Goal: Entertainment & Leisure: Consume media (video, audio)

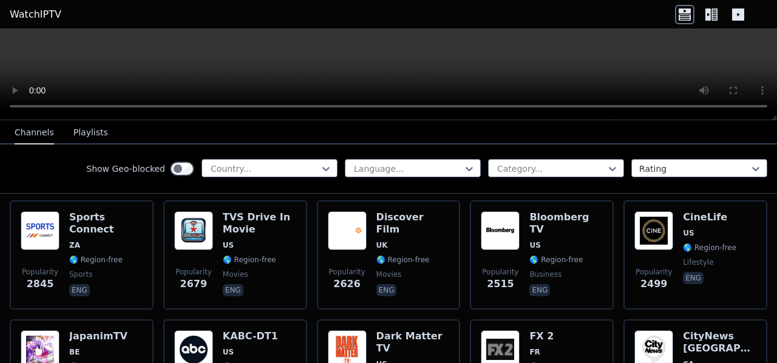
scroll to position [567, 0]
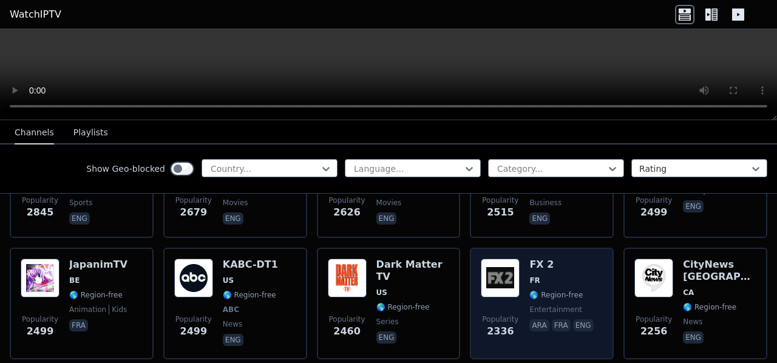
click at [519, 259] on div "Popularity 2336 FX 2 FR 🌎 Region-free entertainment ara fra eng" at bounding box center [542, 304] width 122 height 90
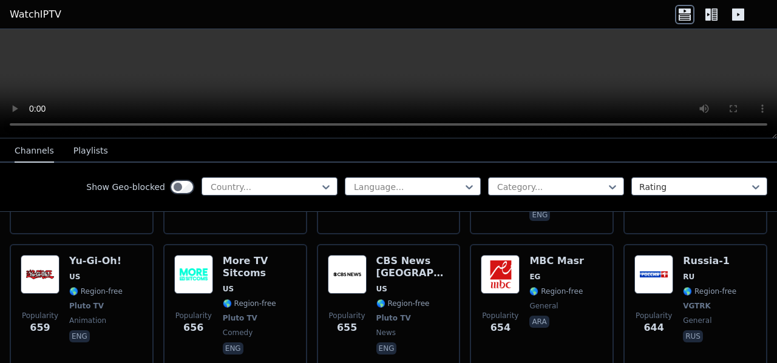
scroll to position [3543, 0]
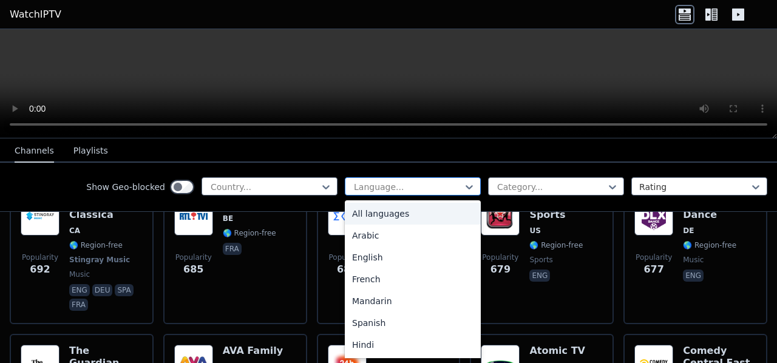
click at [444, 177] on div "Language..." at bounding box center [413, 186] width 136 height 18
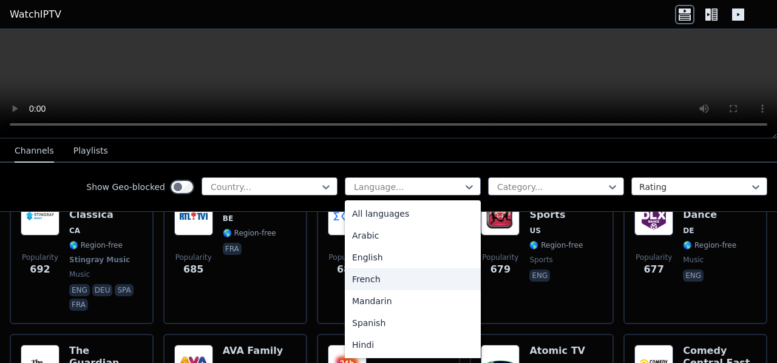
click at [407, 280] on div "French" at bounding box center [413, 279] width 136 height 22
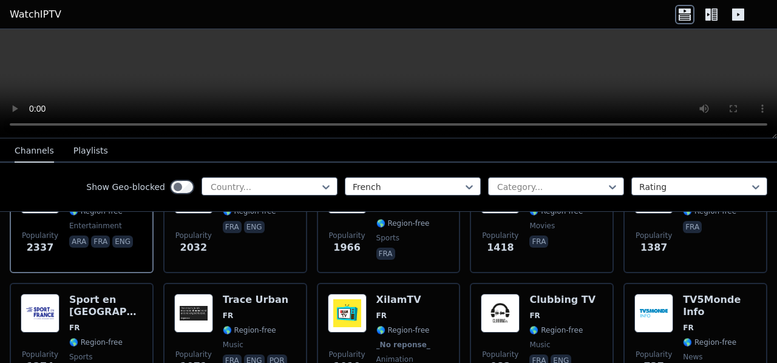
scroll to position [186, 0]
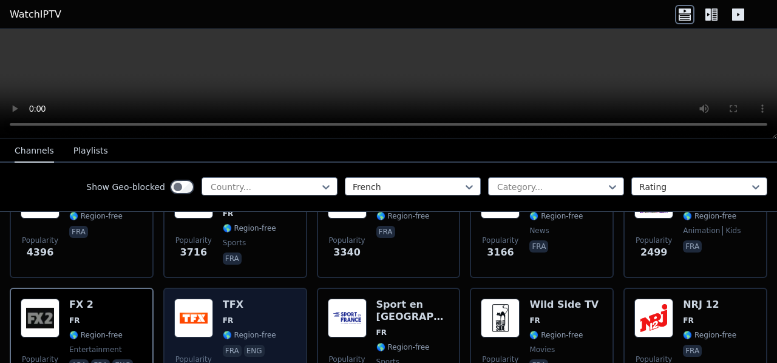
click at [224, 316] on span "FR" at bounding box center [228, 321] width 10 height 10
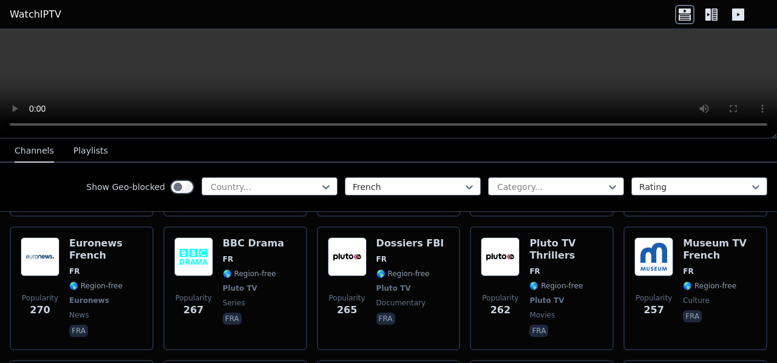
scroll to position [1002, 0]
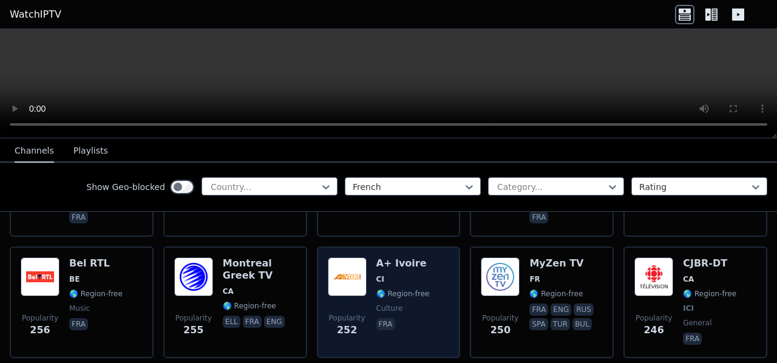
click at [391, 275] on span "CI" at bounding box center [403, 280] width 53 height 10
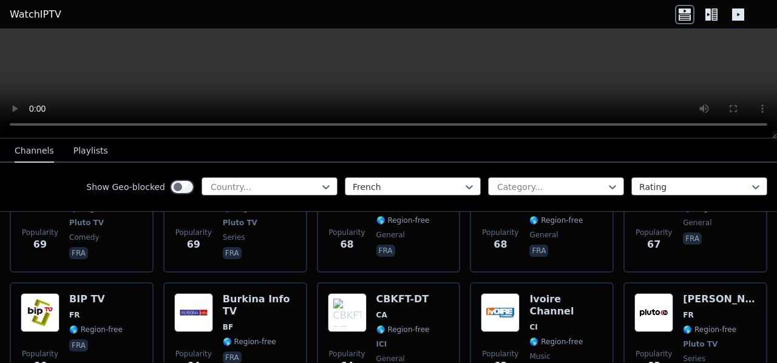
scroll to position [3637, 0]
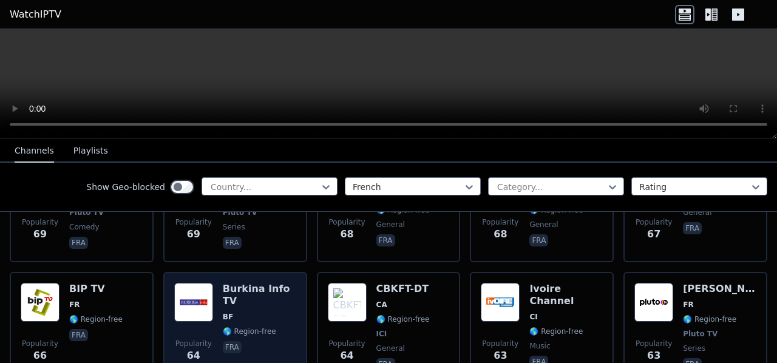
click at [259, 283] on h6 "Burkina Info TV" at bounding box center [259, 295] width 73 height 24
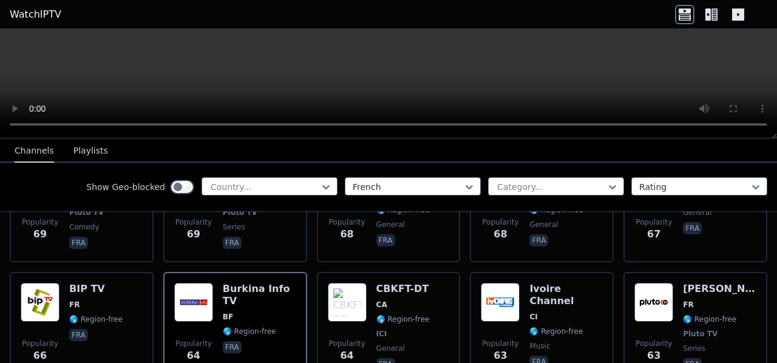
click at [710, 16] on icon at bounding box center [708, 15] width 5 height 12
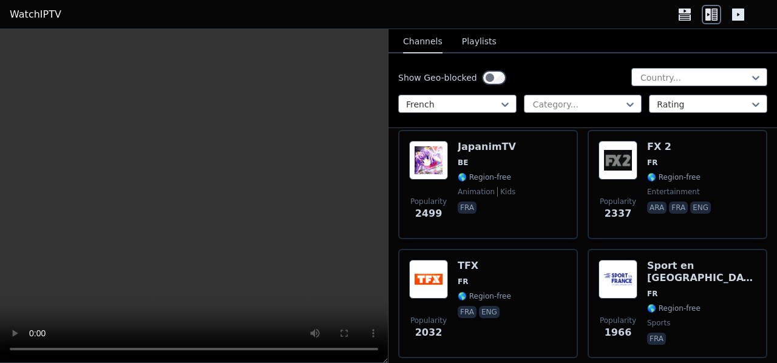
scroll to position [561, 0]
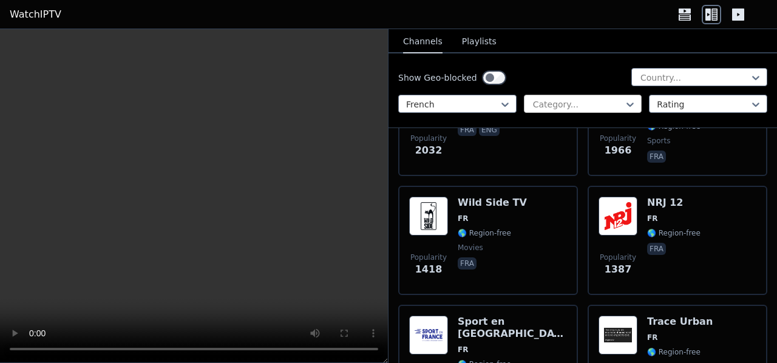
click at [578, 100] on div at bounding box center [578, 104] width 93 height 12
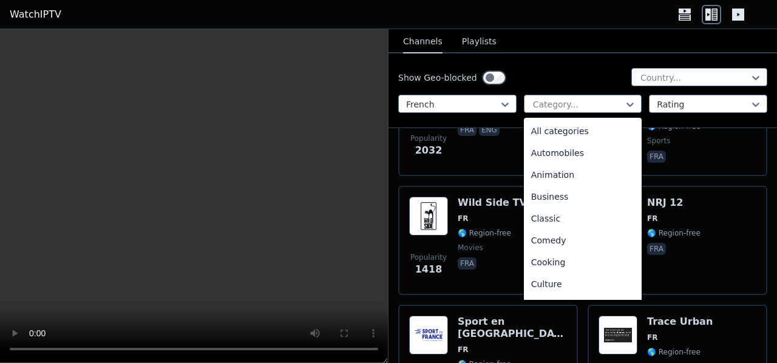
scroll to position [413, 0]
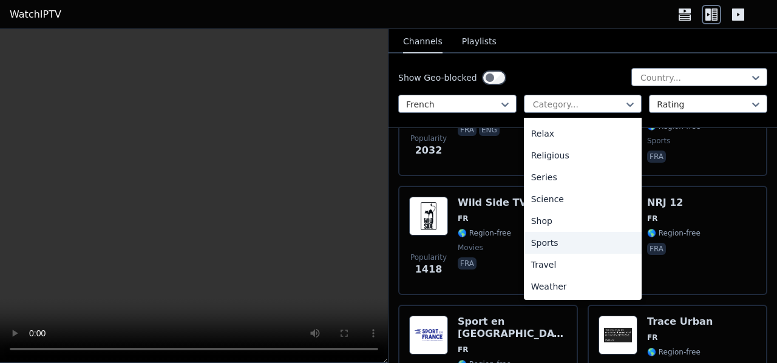
click at [547, 241] on div "Sports" at bounding box center [583, 243] width 118 height 22
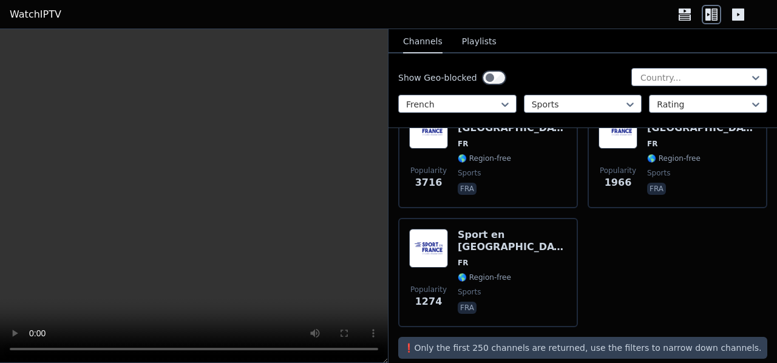
scroll to position [187, 0]
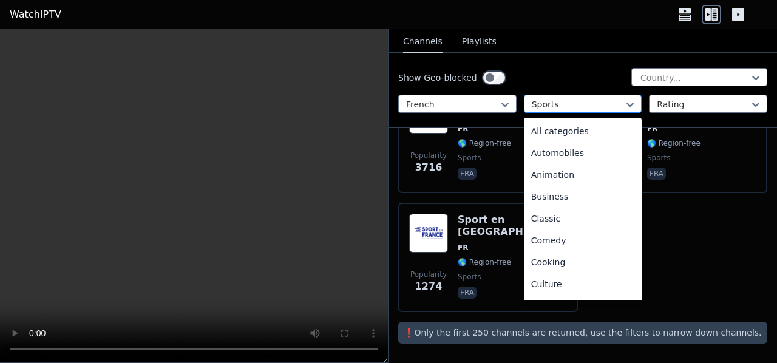
click at [613, 103] on div at bounding box center [578, 104] width 93 height 12
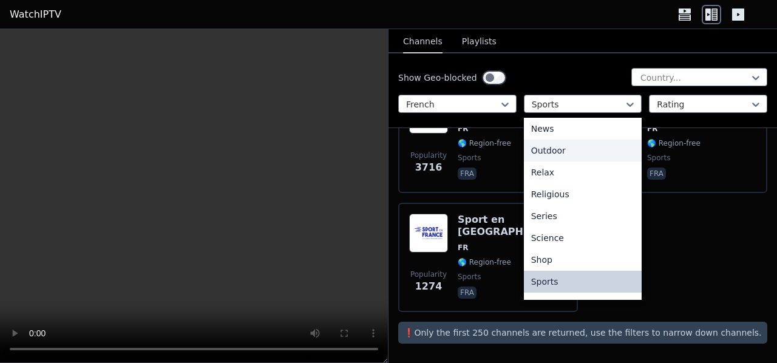
scroll to position [0, 0]
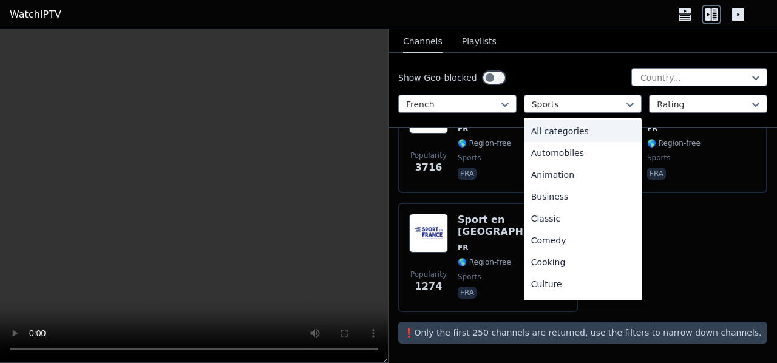
click at [578, 128] on div "All categories" at bounding box center [583, 131] width 118 height 22
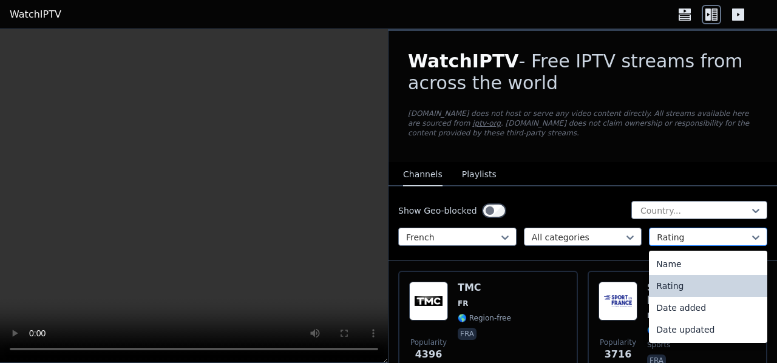
click at [672, 235] on div at bounding box center [703, 237] width 93 height 12
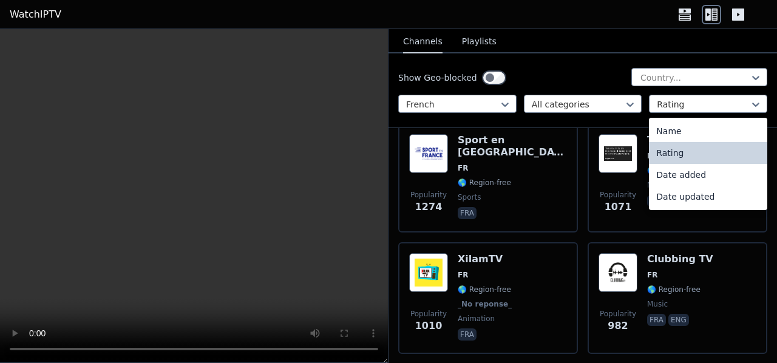
scroll to position [1168, 0]
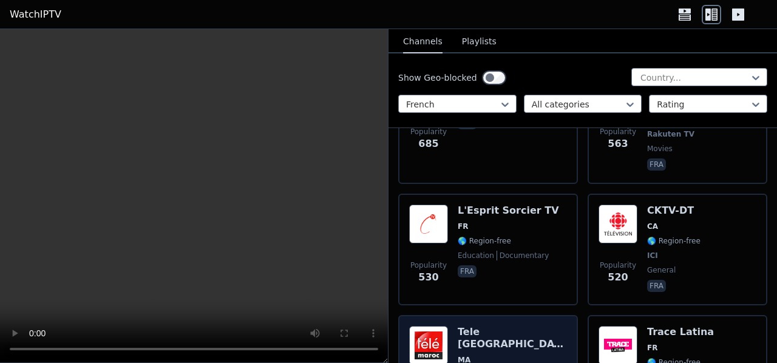
click at [479, 326] on div "Tele [GEOGRAPHIC_DATA] [GEOGRAPHIC_DATA] 🌎 Region-free entertainment news cultu…" at bounding box center [512, 369] width 109 height 87
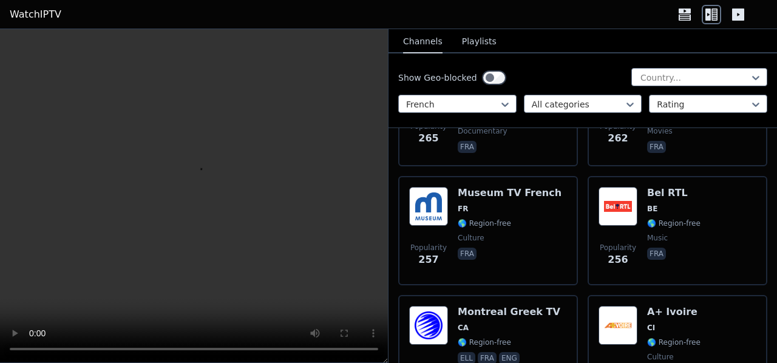
scroll to position [4144, 0]
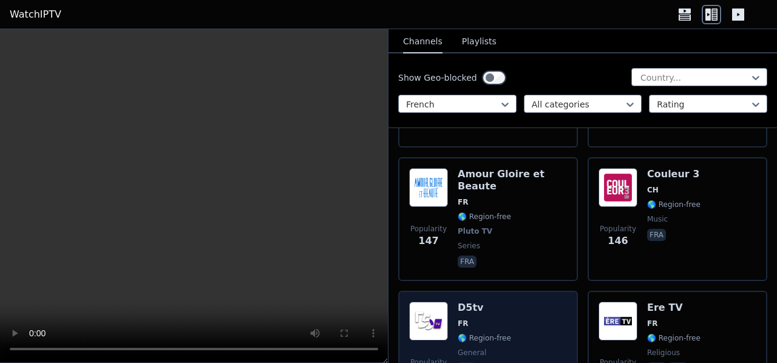
click at [493, 302] on div "D5tv FR 🌎 Region-free general fra" at bounding box center [484, 345] width 53 height 87
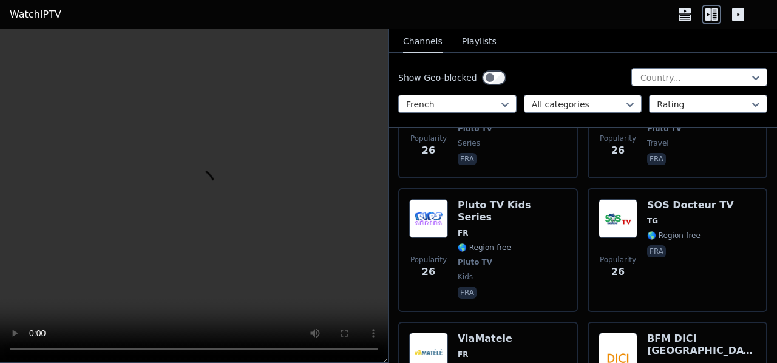
scroll to position [15078, 0]
